Goal: Check status: Check status

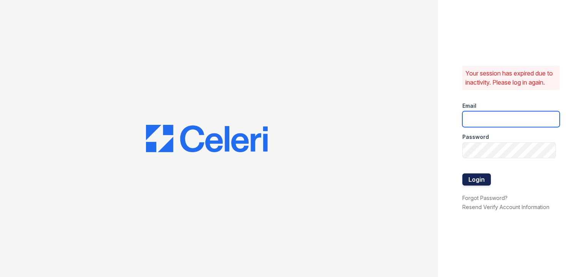
type input "apps3@av1m.com"
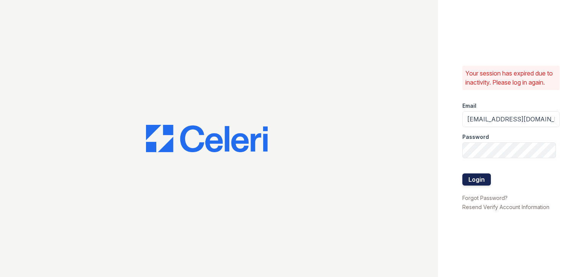
click at [477, 184] on button "Login" at bounding box center [476, 180] width 29 height 12
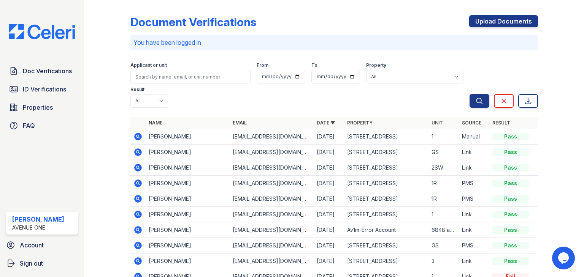
click at [137, 136] on icon at bounding box center [137, 136] width 2 height 2
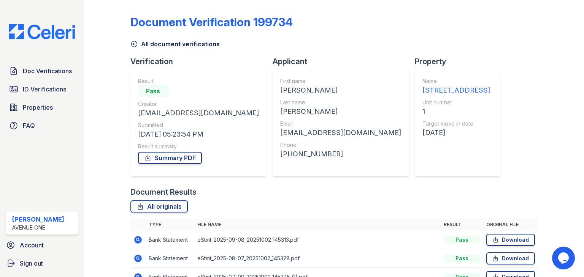
scroll to position [61, 0]
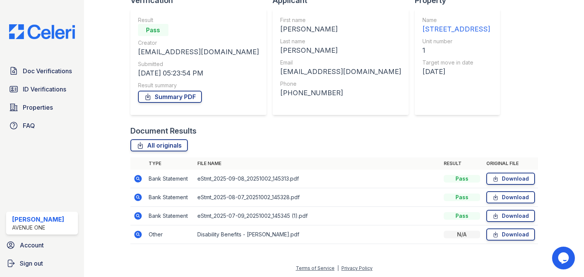
click at [136, 233] on icon at bounding box center [137, 234] width 9 height 9
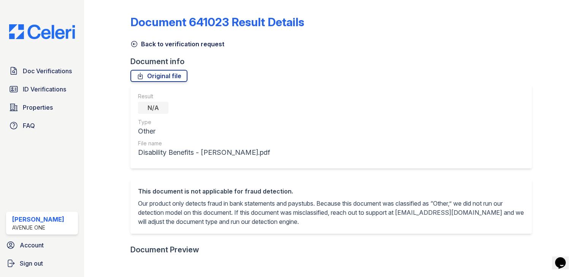
drag, startPoint x: 577, startPoint y: 89, endPoint x: 581, endPoint y: 173, distance: 84.1
click at [581, 173] on main "Document 641023 Result Details Back to verification request Document info Origi…" at bounding box center [334, 138] width 500 height 277
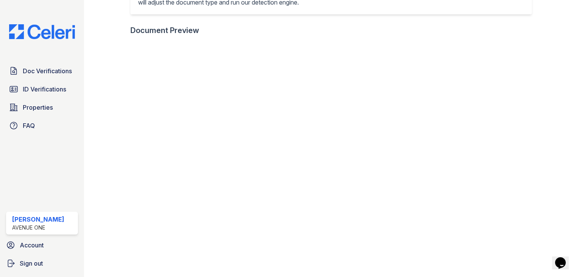
scroll to position [211, 0]
